Goal: Transaction & Acquisition: Book appointment/travel/reservation

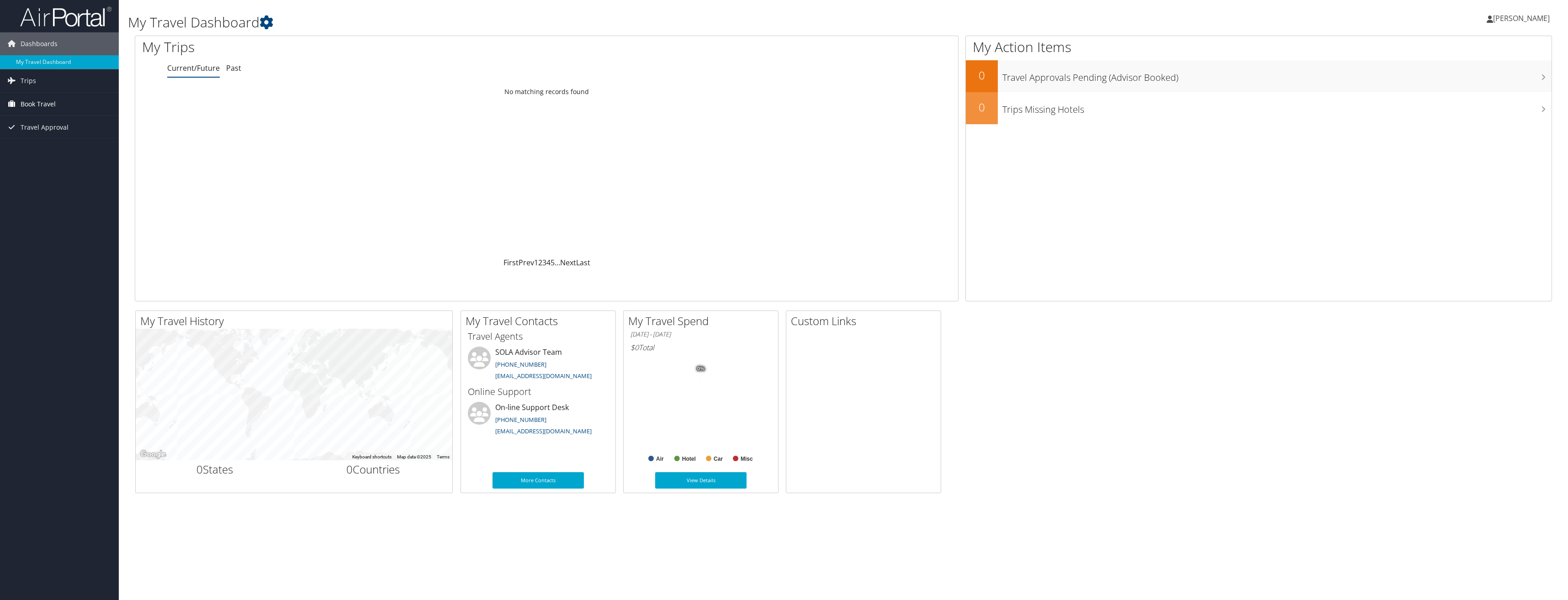
click at [31, 102] on span "Book Travel" at bounding box center [38, 104] width 35 height 23
click at [34, 135] on link "Book/Manage Online Trips" at bounding box center [59, 136] width 119 height 13
